Goal: Task Accomplishment & Management: Use online tool/utility

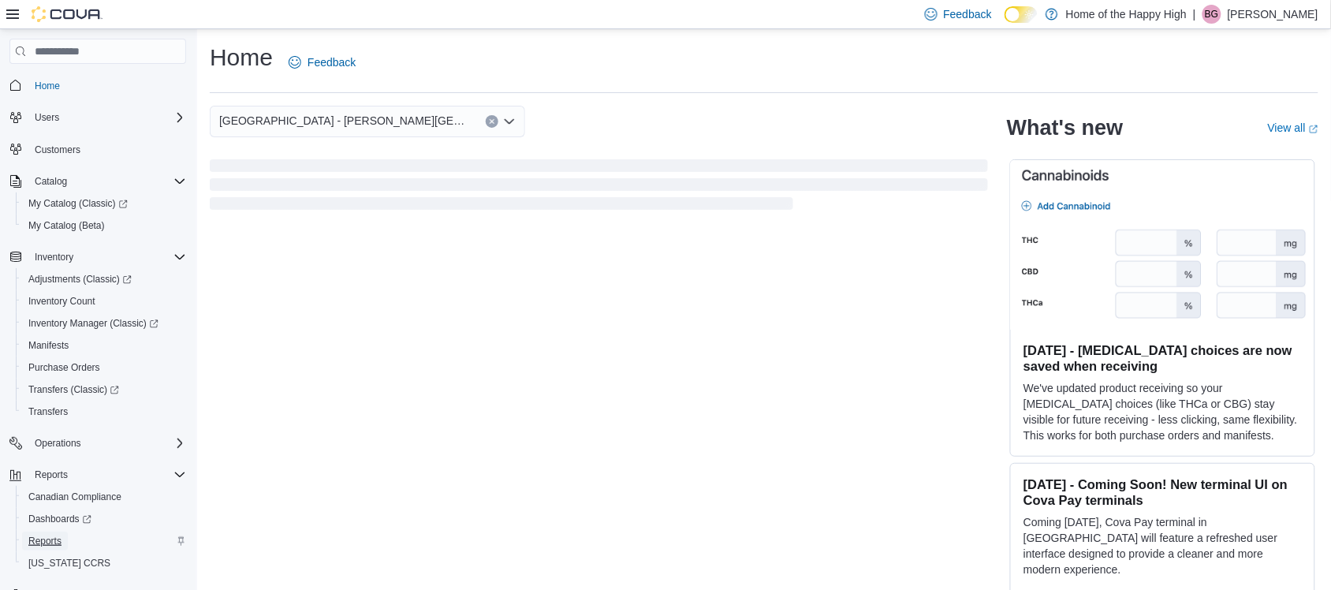
click at [30, 539] on span "Reports" at bounding box center [44, 541] width 33 height 13
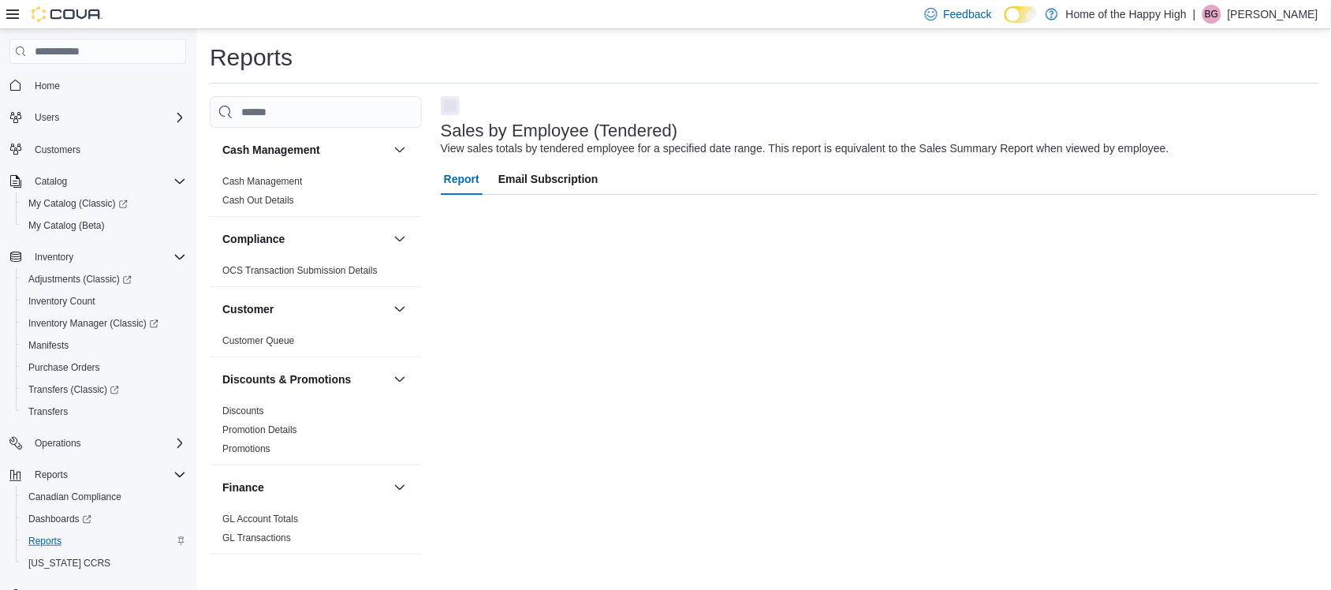
click at [8, 13] on icon at bounding box center [12, 14] width 13 height 13
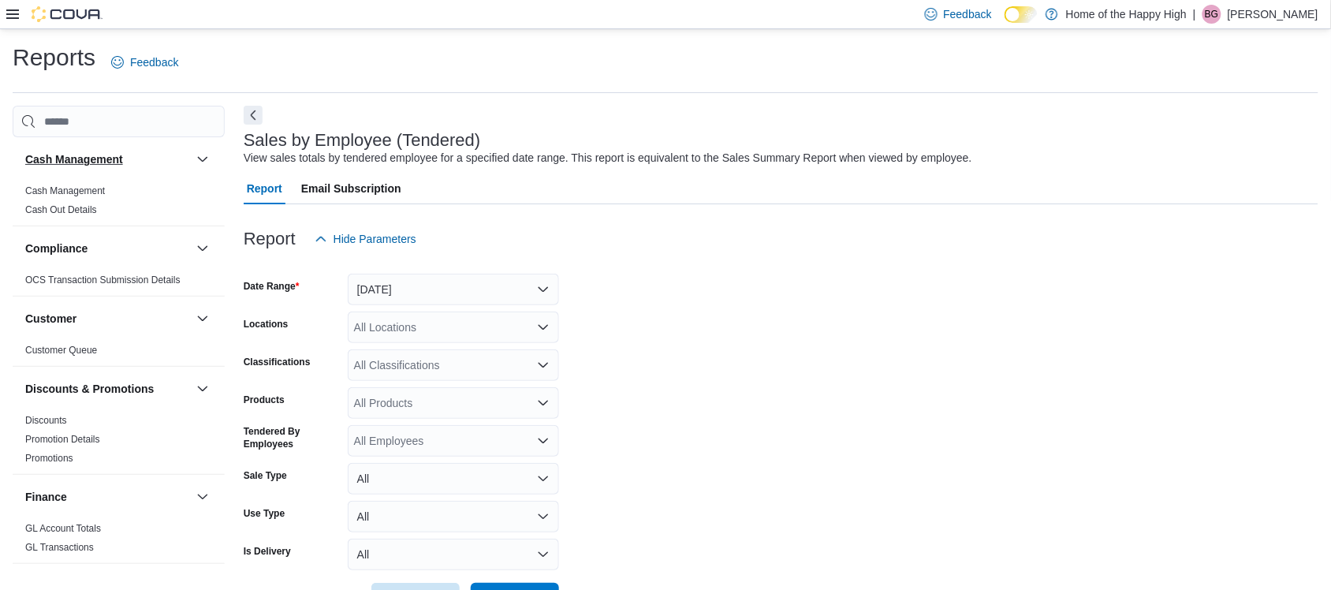
scroll to position [36, 0]
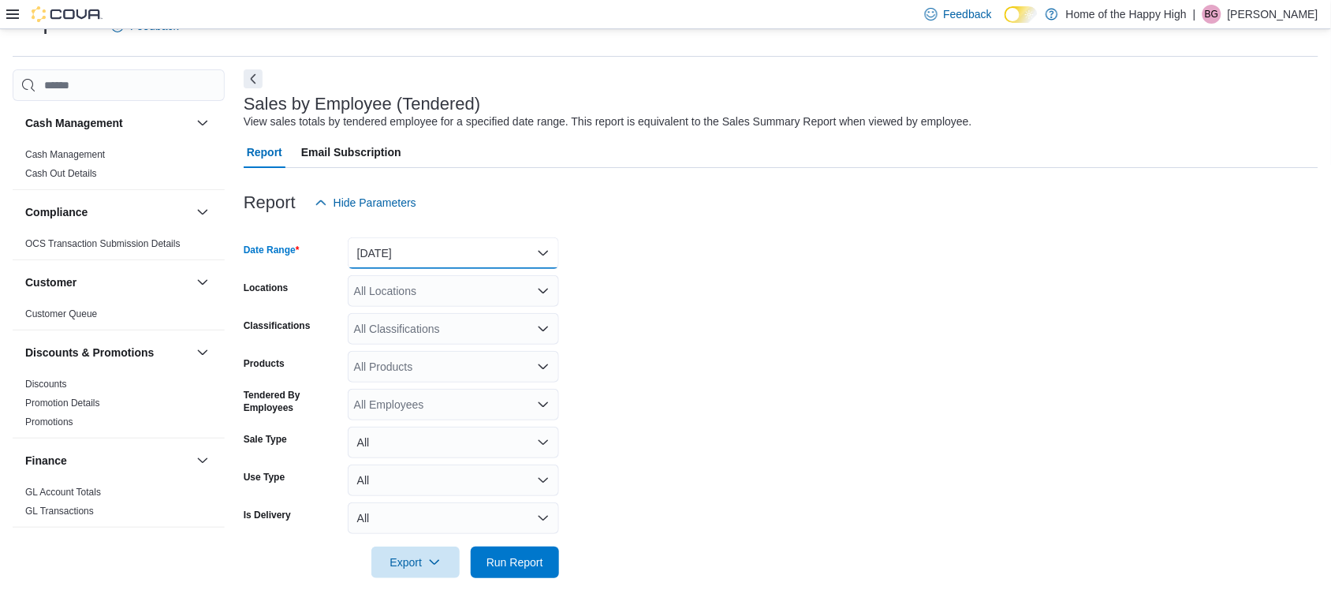
click at [439, 256] on button "[DATE]" at bounding box center [453, 253] width 211 height 32
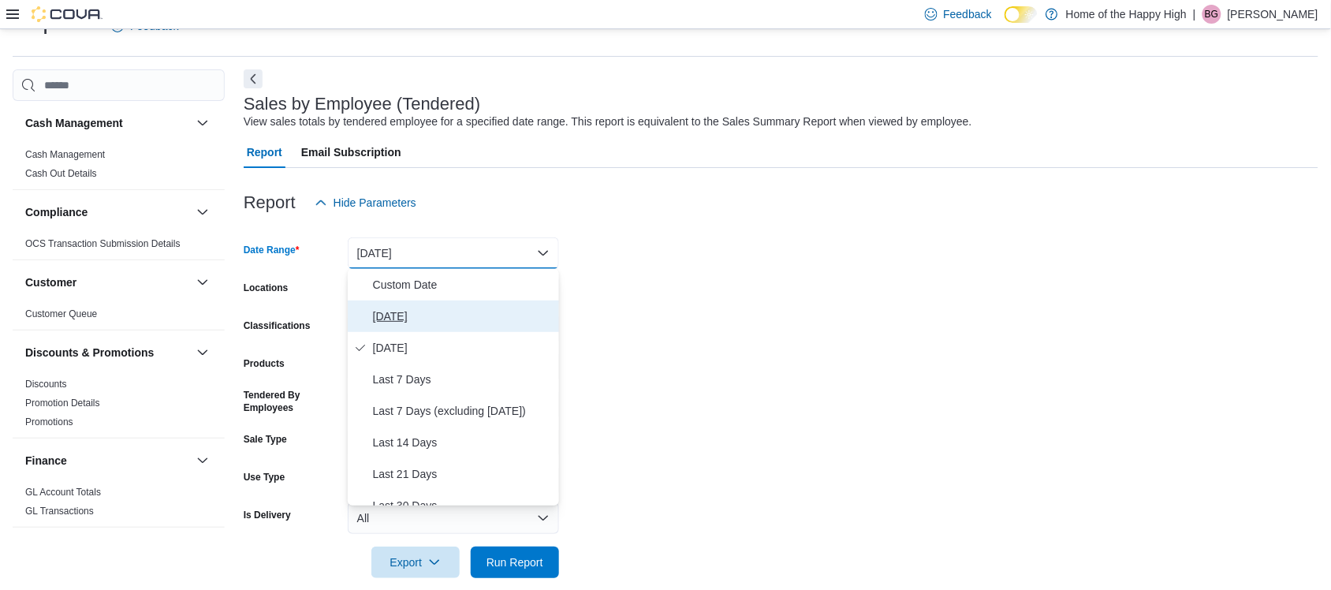
click at [390, 327] on button "[DATE]" at bounding box center [453, 317] width 211 height 32
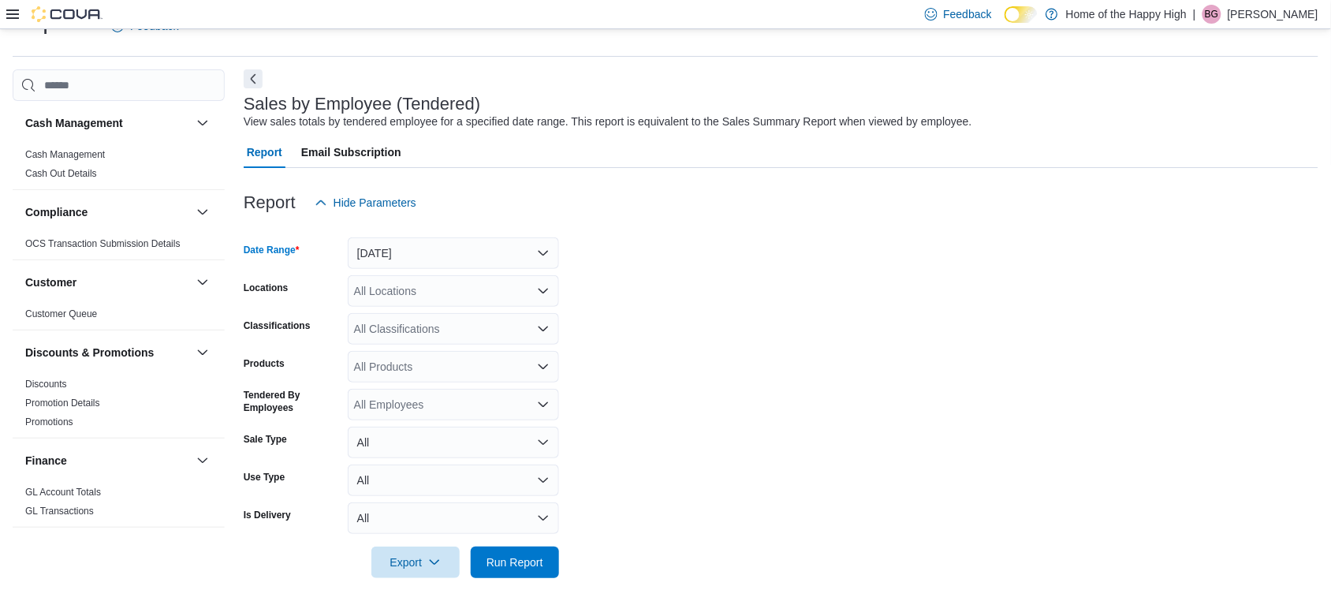
click at [418, 286] on div "All Locations" at bounding box center [453, 291] width 211 height 32
type input "****"
click at [459, 320] on span "[GEOGRAPHIC_DATA] - [PERSON_NAME][GEOGRAPHIC_DATA] - Fire & Flower" at bounding box center [616, 318] width 406 height 16
click at [519, 569] on span "Run Report" at bounding box center [515, 562] width 57 height 16
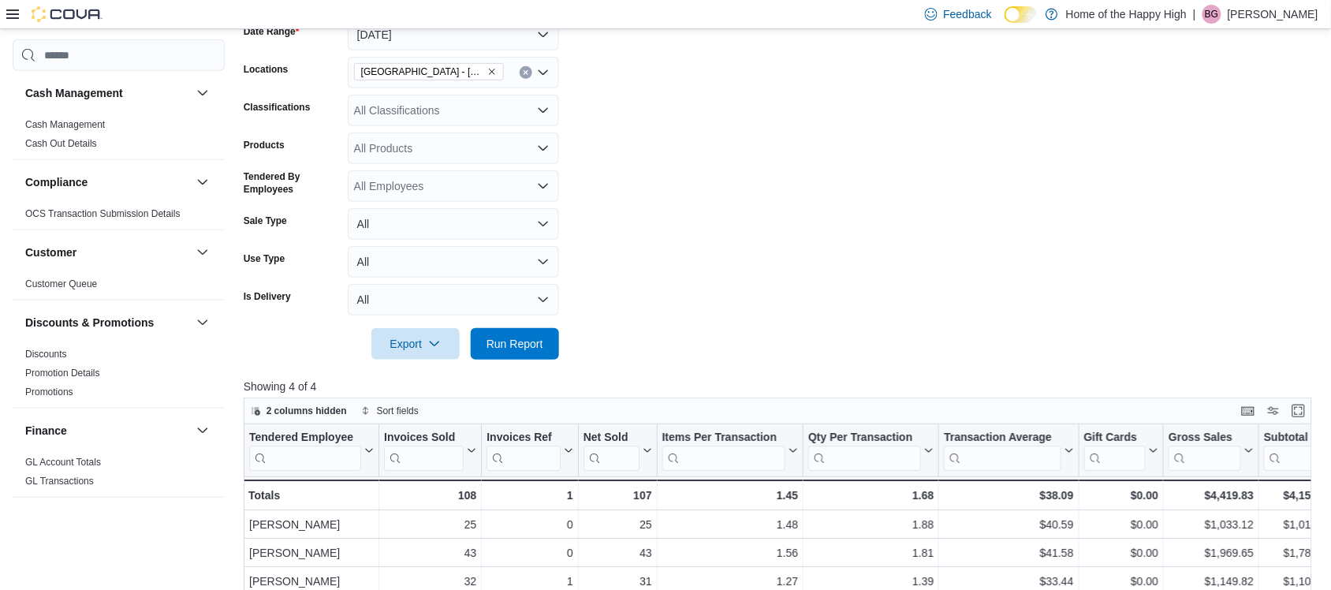
scroll to position [256, 0]
